Goal: Find contact information: Find contact information

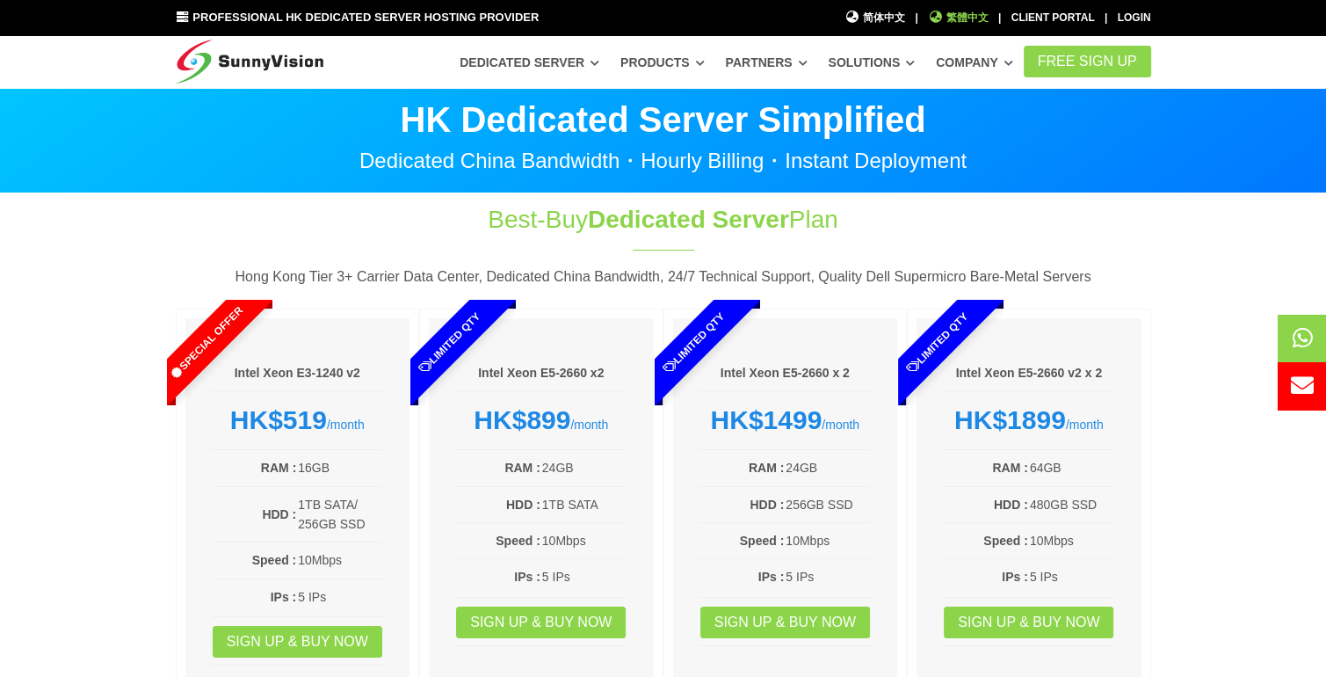
click at [945, 22] on span "繁體中文" at bounding box center [958, 18] width 61 height 17
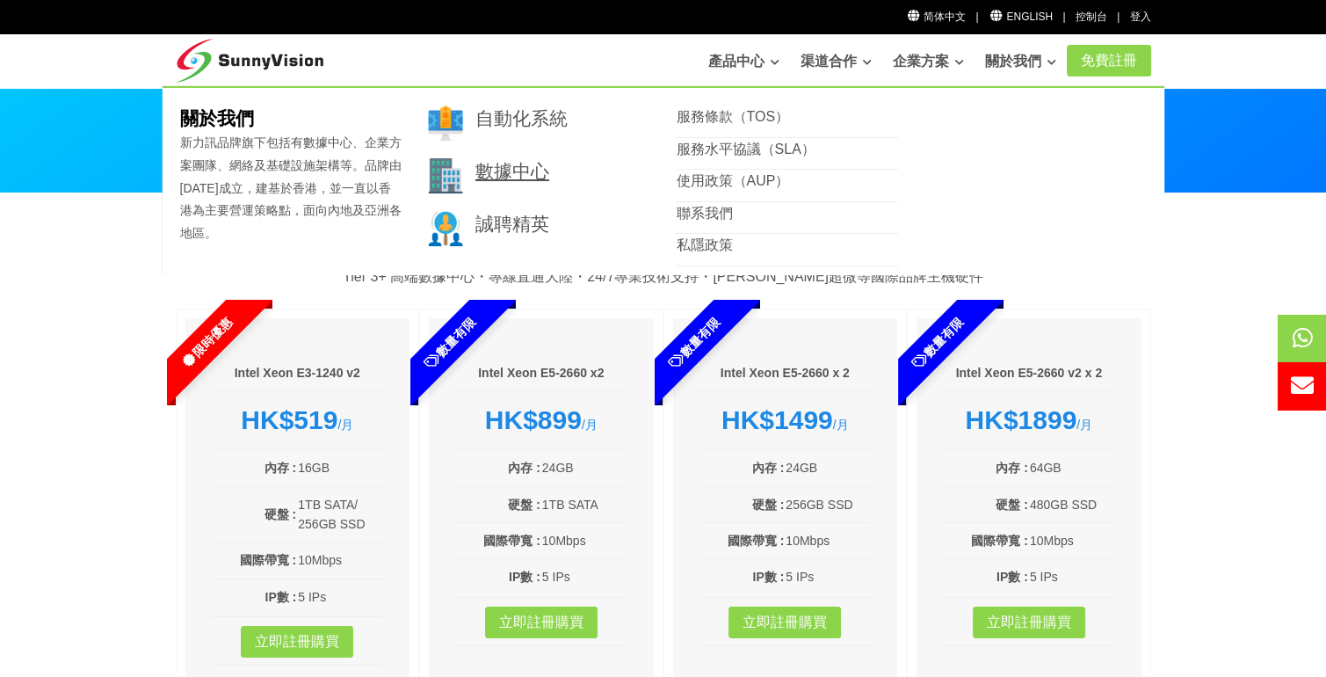
click at [520, 172] on link "數據中心" at bounding box center [512, 171] width 74 height 20
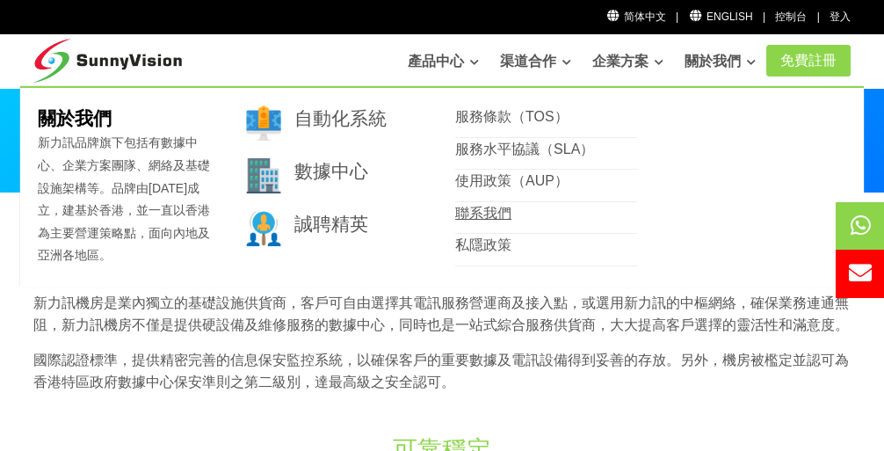
click at [471, 207] on link "聯系我們" at bounding box center [483, 213] width 56 height 15
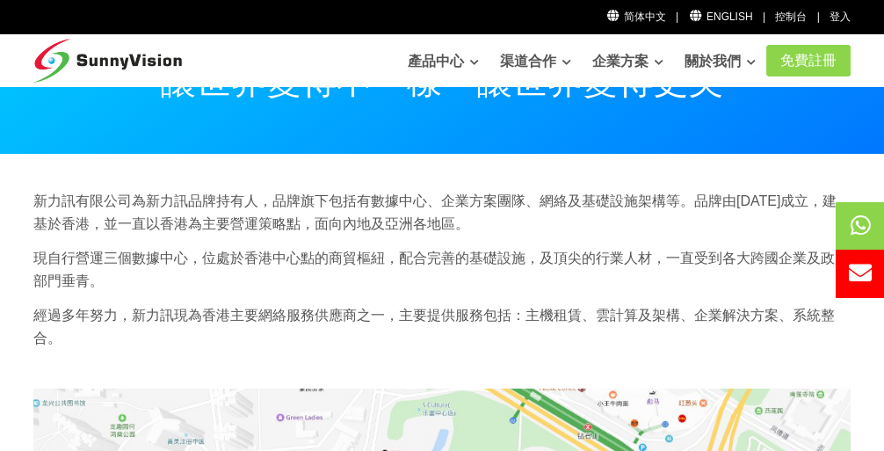
scroll to position [58, 0]
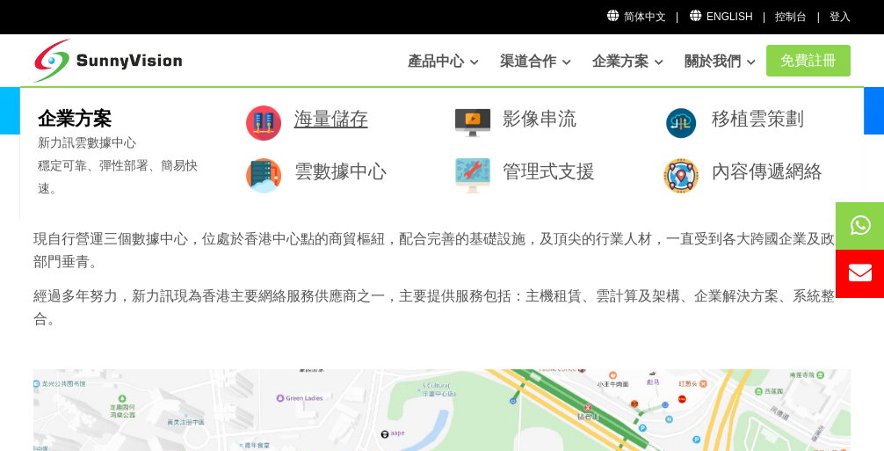
click at [312, 125] on link "海量儲存" at bounding box center [331, 118] width 74 height 20
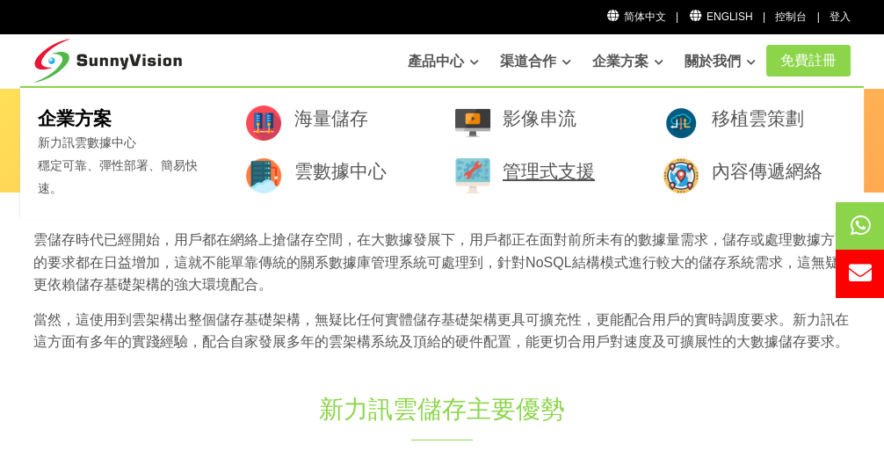
click at [560, 169] on link "管理式支援" at bounding box center [549, 171] width 92 height 20
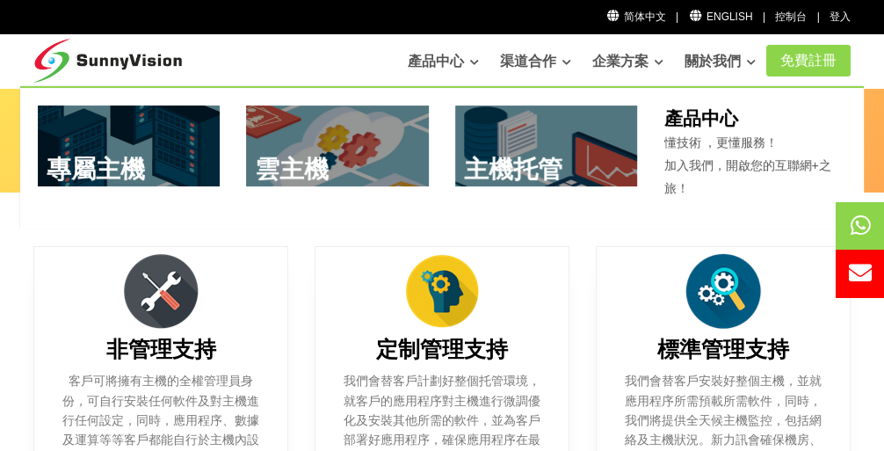
click at [418, 59] on link "產品中心" at bounding box center [443, 61] width 71 height 35
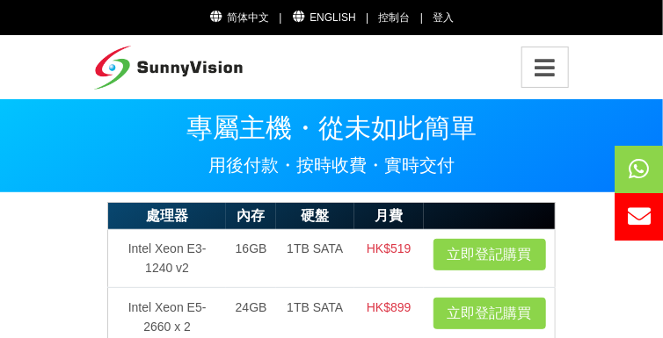
click at [539, 75] on icon "Toggle navigation" at bounding box center [545, 67] width 28 height 23
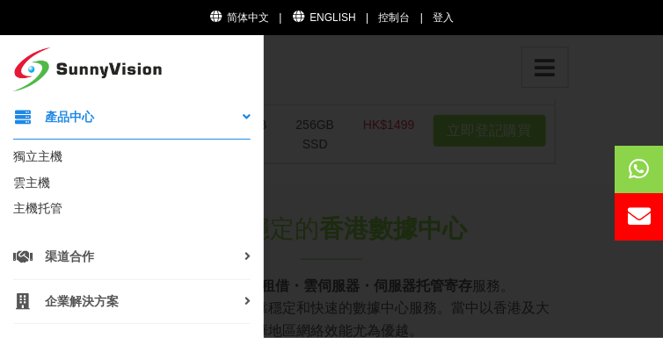
scroll to position [308, 0]
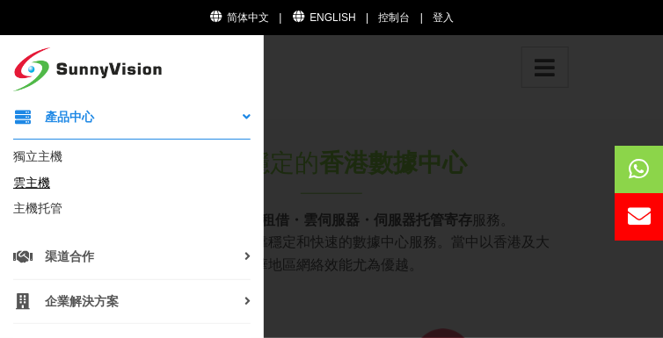
click at [28, 190] on link "雲主機" at bounding box center [31, 183] width 37 height 14
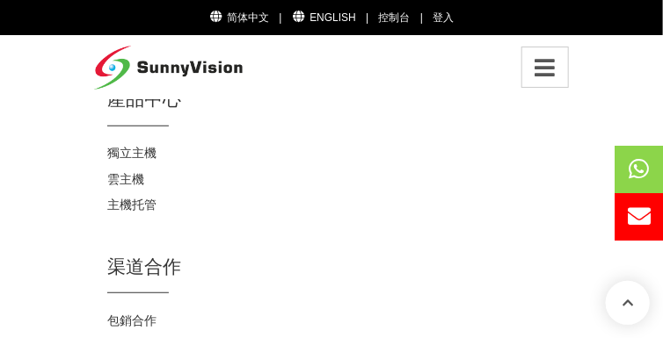
scroll to position [3516, 0]
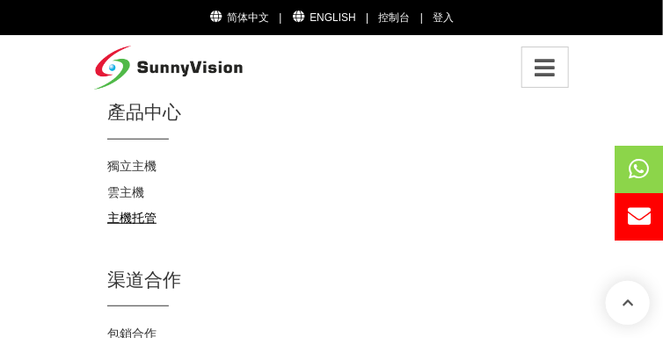
click at [122, 211] on link "主機托管" at bounding box center [131, 218] width 49 height 14
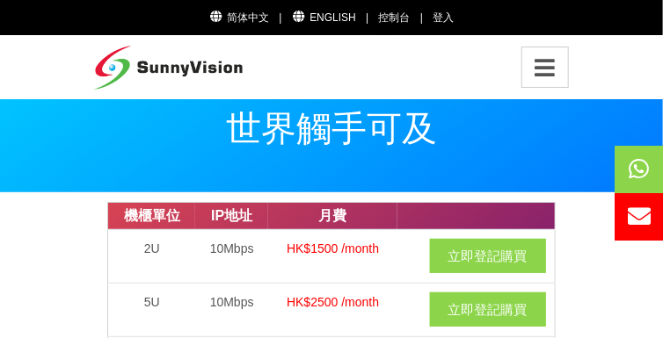
click at [547, 74] on icon "Toggle navigation" at bounding box center [545, 67] width 28 height 23
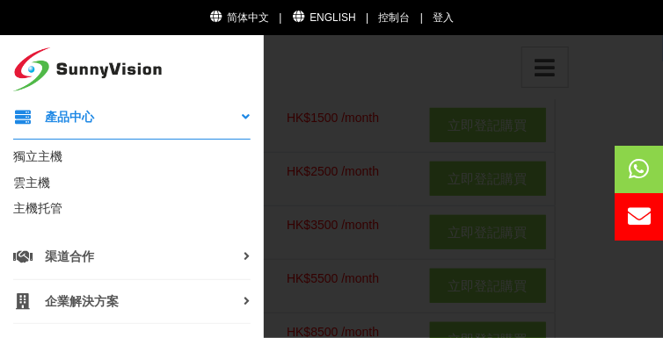
scroll to position [132, 0]
click at [207, 262] on link "渠道合作" at bounding box center [131, 258] width 237 height 45
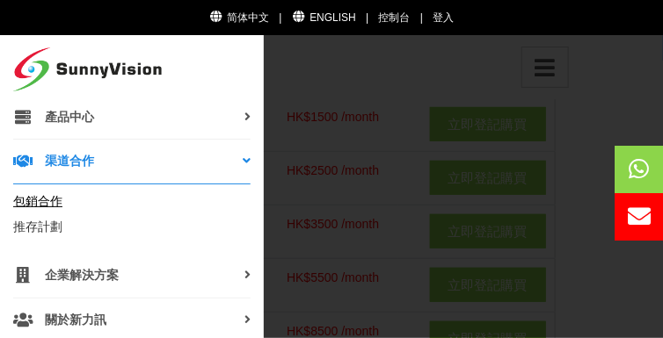
click at [52, 203] on link "包銷合作" at bounding box center [37, 201] width 49 height 14
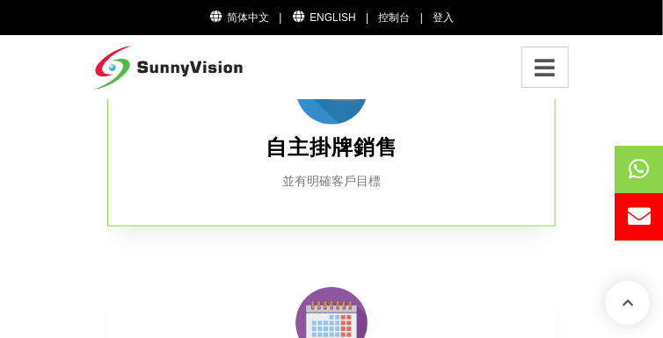
scroll to position [63, 0]
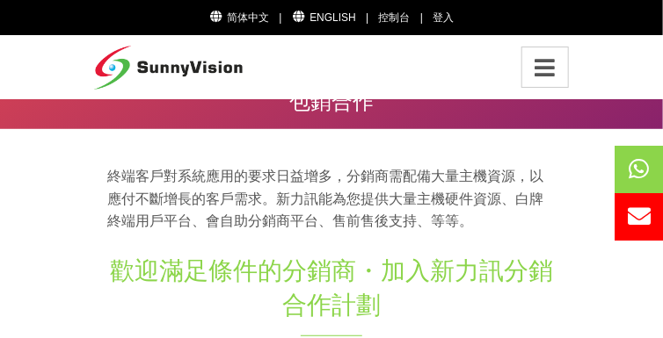
click at [542, 73] on icon "Toggle navigation" at bounding box center [545, 67] width 28 height 23
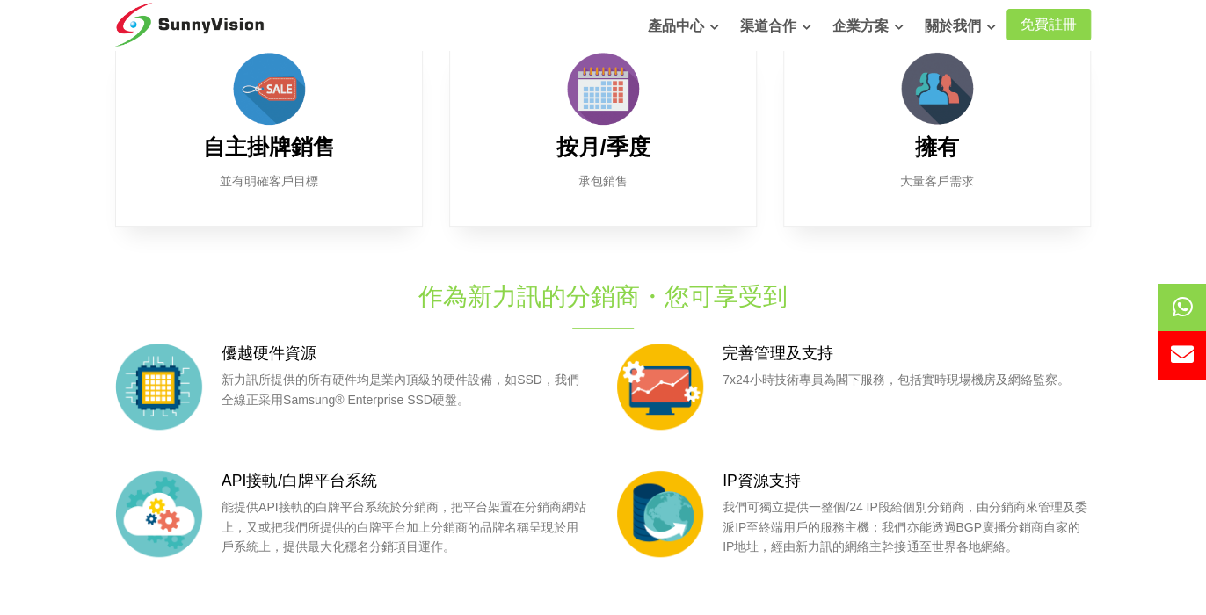
scroll to position [0, 0]
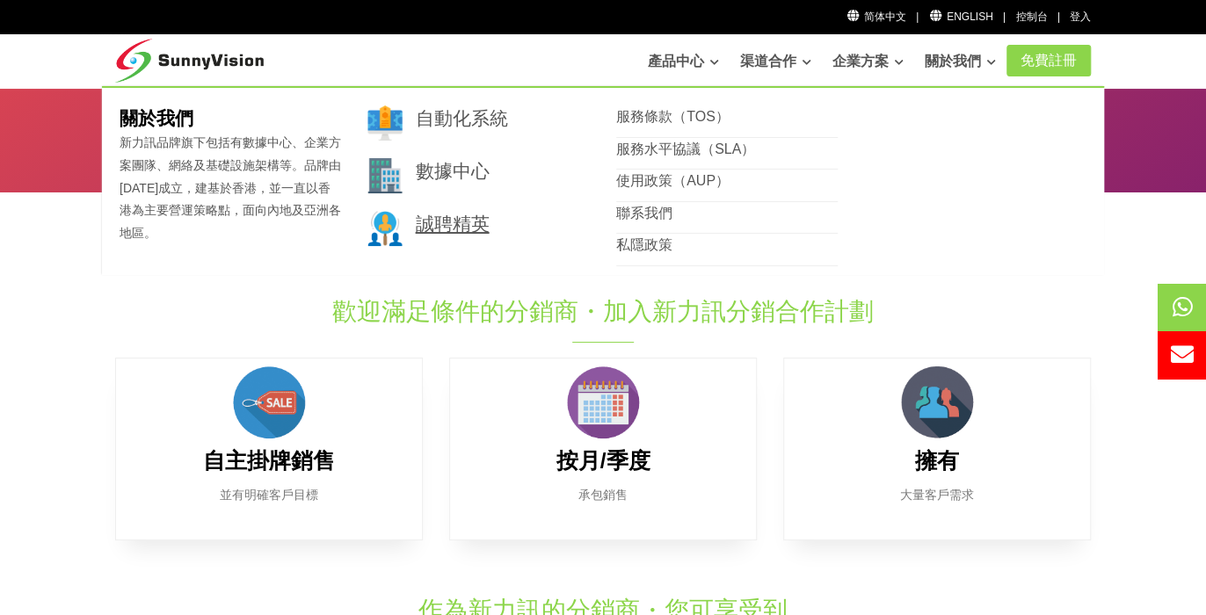
click at [484, 222] on link "誠聘精英" at bounding box center [452, 224] width 74 height 20
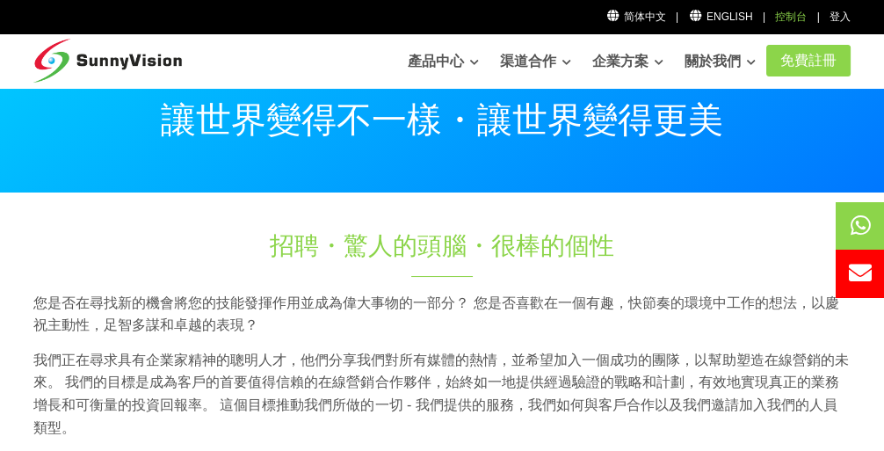
click at [793, 20] on link "控制台" at bounding box center [791, 17] width 32 height 12
click at [846, 19] on link "登入" at bounding box center [840, 17] width 21 height 12
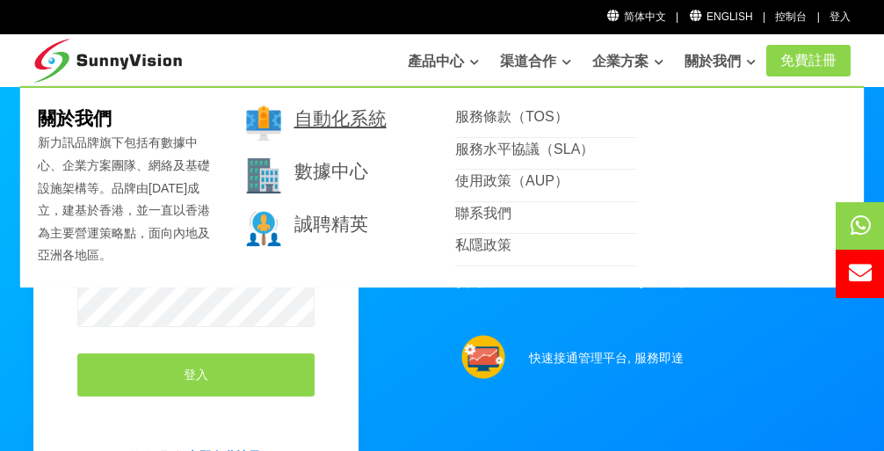
click at [303, 118] on link "自動化系統" at bounding box center [340, 118] width 92 height 20
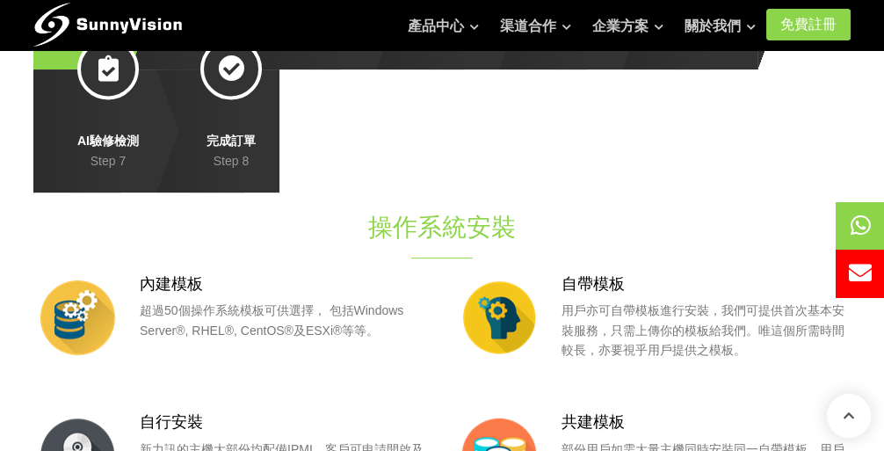
scroll to position [241, 0]
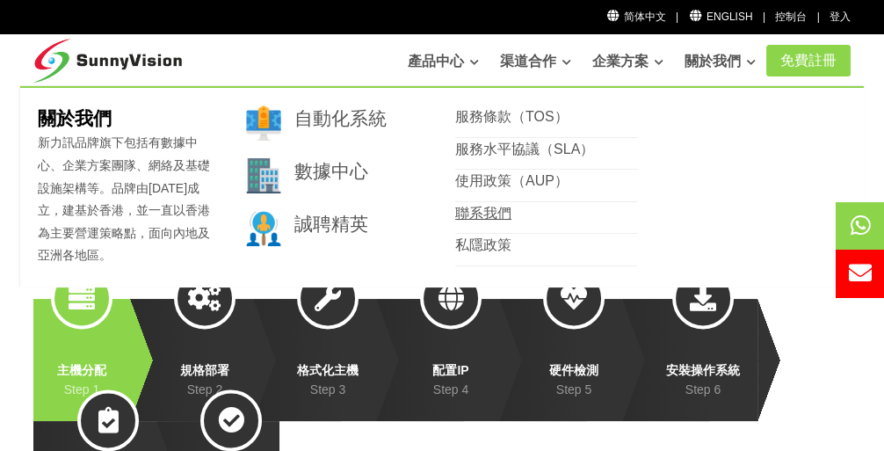
click at [480, 211] on link "聯系我們" at bounding box center [483, 213] width 56 height 15
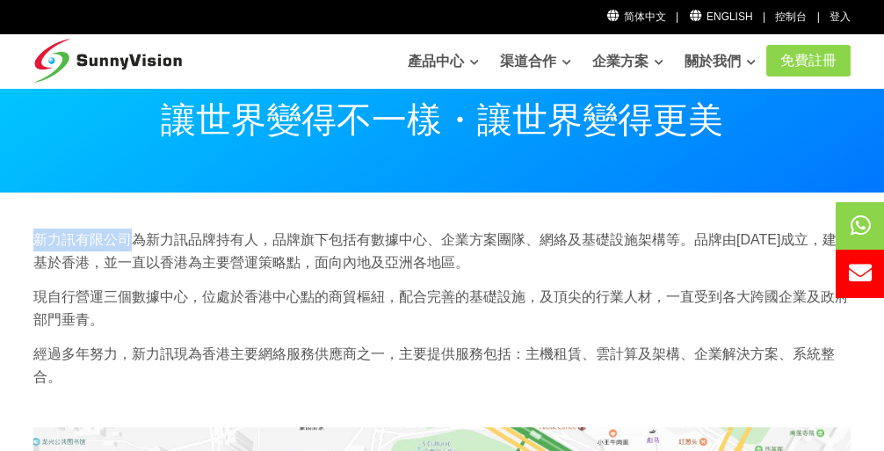
drag, startPoint x: 31, startPoint y: 240, endPoint x: 128, endPoint y: 237, distance: 97.6
click at [128, 237] on div "新力訊有限公司為新力訊品牌持有人，品牌旗下包括有數據中心、企業方案團隊、網絡及基礎設施架構等。品牌由[DATE]成立，建基於香港，並一直以香港為主要營運策略點…" at bounding box center [442, 315] width 844 height 172
copy p "新力訊有限公司"
